Goal: Browse casually

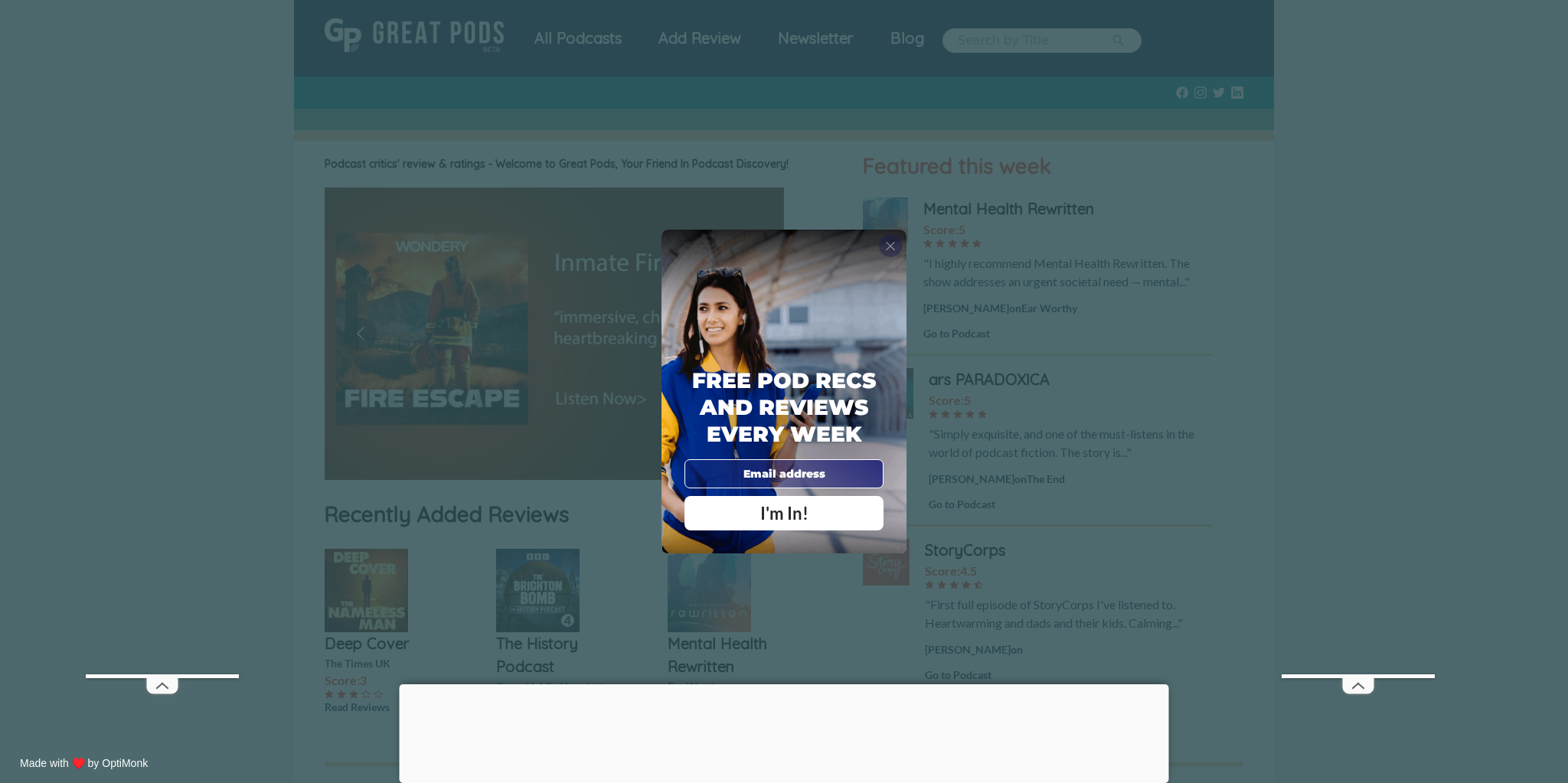
click at [898, 246] on div "X" at bounding box center [890, 246] width 23 height 23
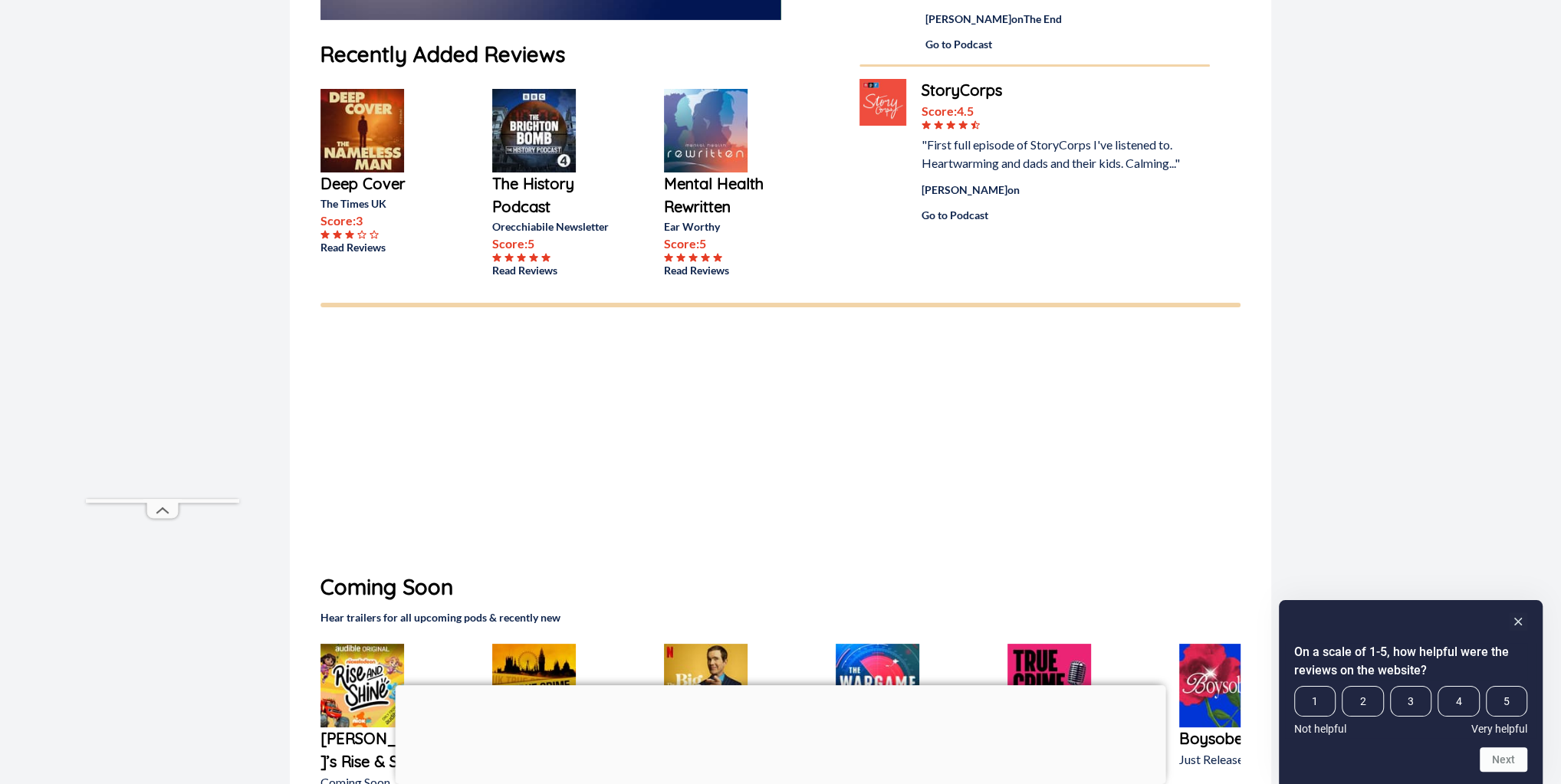
scroll to position [887, 0]
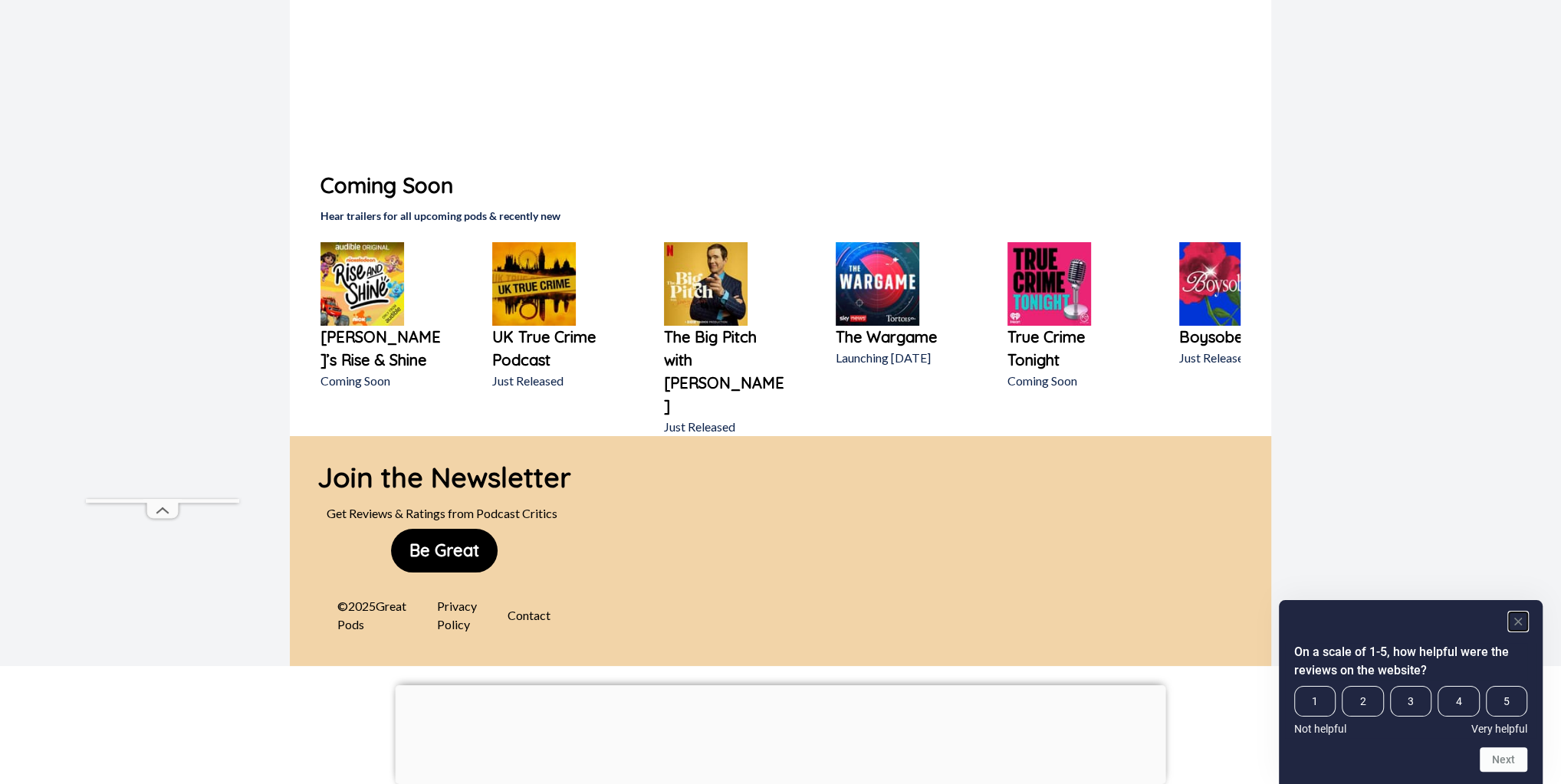
click at [1522, 621] on rect "Hide survey" at bounding box center [1518, 622] width 18 height 18
